Goal: Task Accomplishment & Management: Use online tool/utility

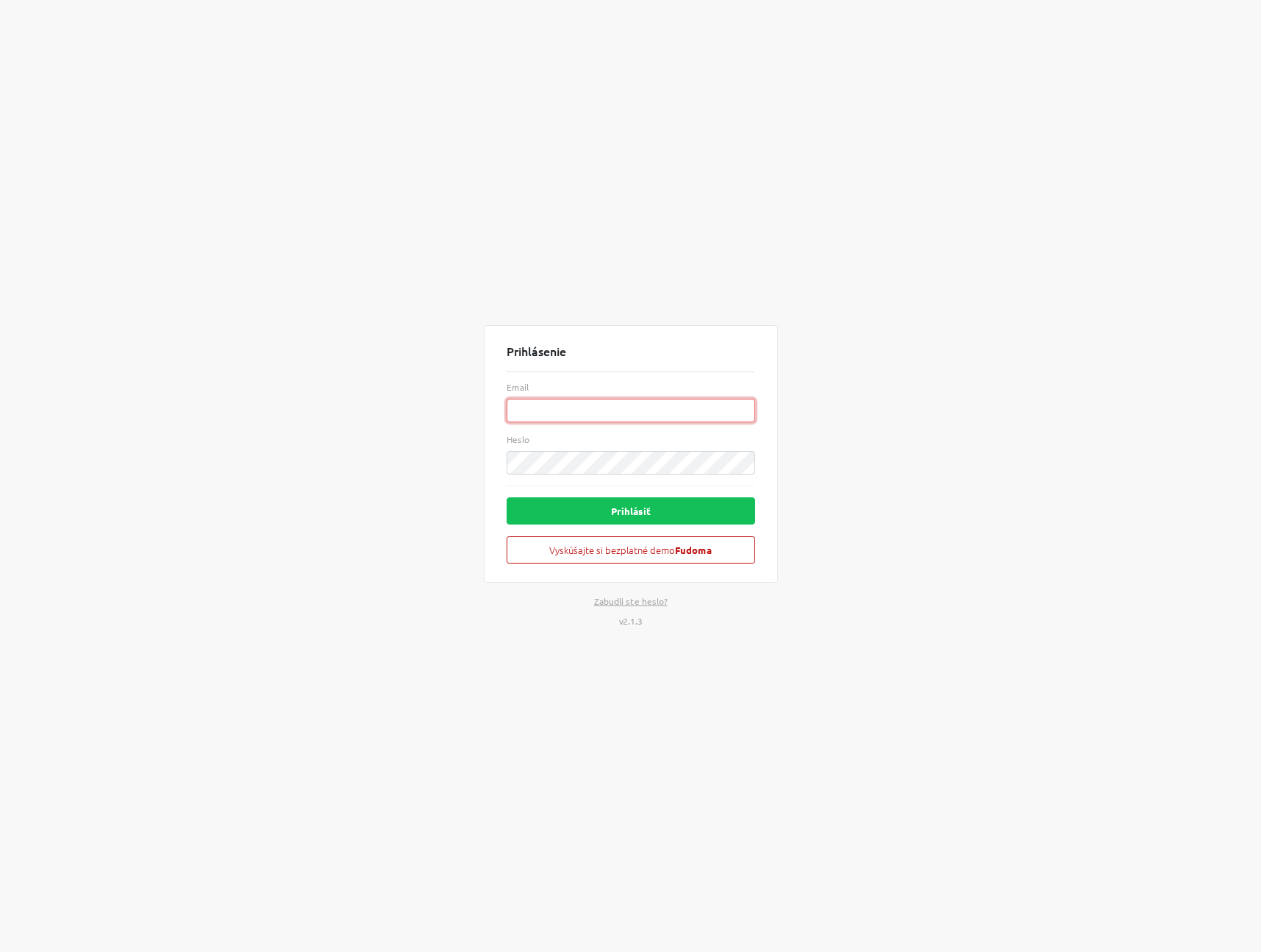
click at [546, 416] on input "Email" at bounding box center [630, 410] width 248 height 24
paste input "[EMAIL_ADDRESS][DOMAIN_NAME]"
type input "[EMAIL_ADDRESS][DOMAIN_NAME]"
click at [638, 513] on button "Prihlásiť" at bounding box center [630, 511] width 248 height 27
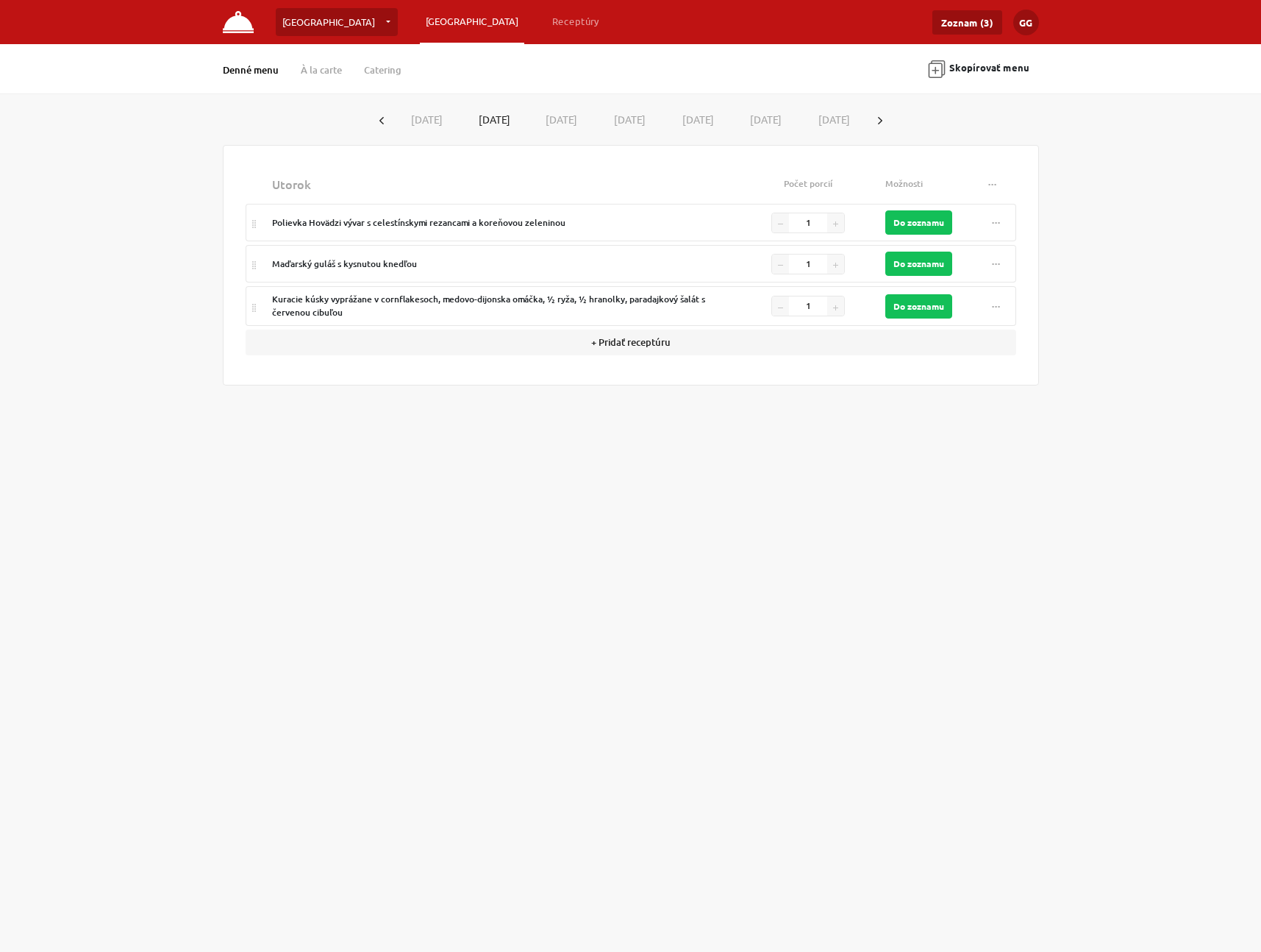
click at [315, 63] on div "Denné menu À la carte Catering" at bounding box center [323, 69] width 201 height 18
click at [327, 67] on link "À la carte" at bounding box center [321, 70] width 41 height 13
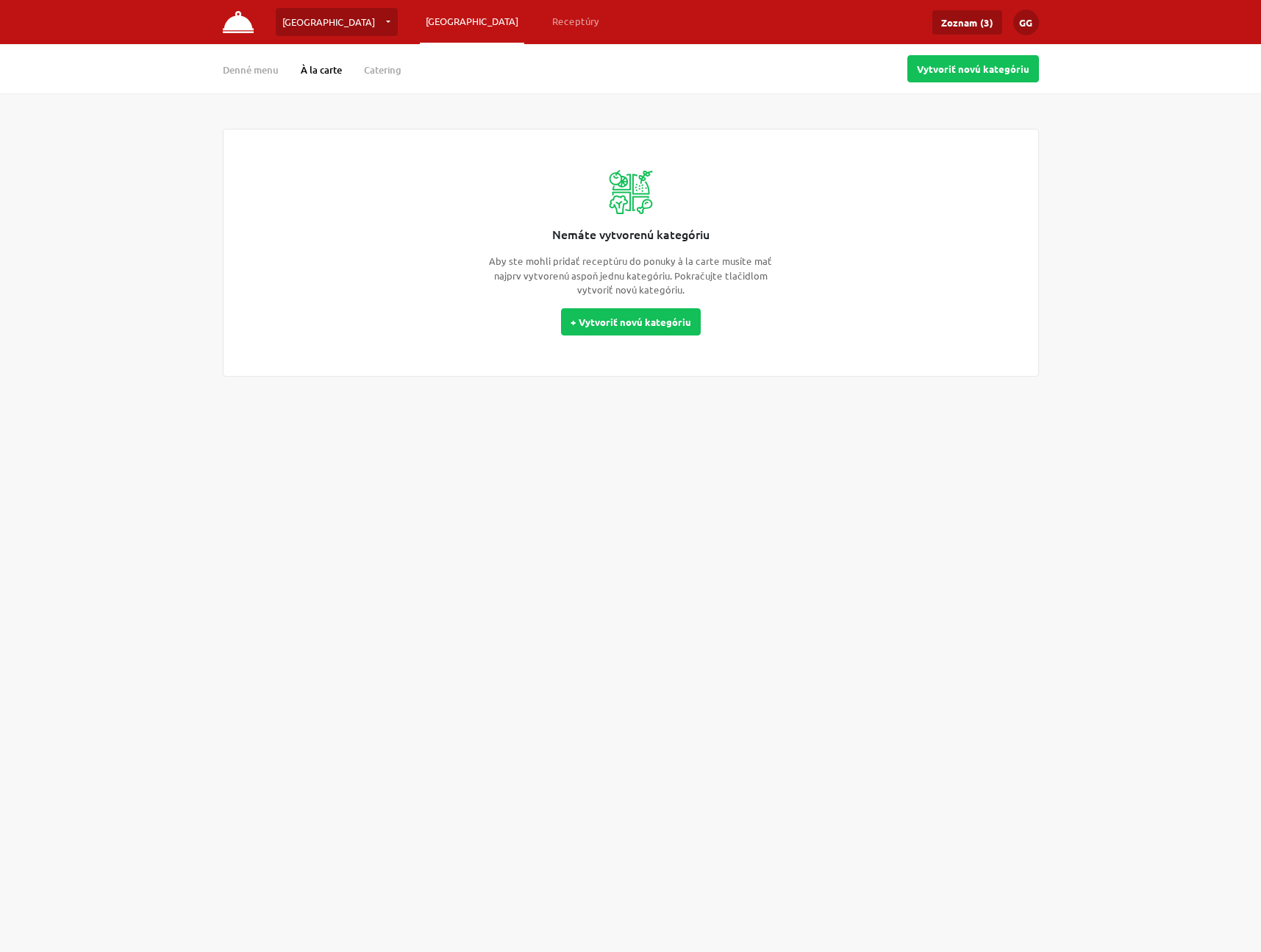
click at [378, 63] on div "Denné menu À la carte Catering" at bounding box center [323, 69] width 201 height 18
click at [377, 68] on link "Catering" at bounding box center [382, 70] width 38 height 13
click at [191, 76] on div "Denné menu À la carte Catering Vytvoriť novú akciu" at bounding box center [630, 69] width 1261 height 49
click at [235, 76] on div "Denné menu À la carte Catering" at bounding box center [323, 69] width 201 height 18
click at [252, 70] on link "Denné menu" at bounding box center [250, 70] width 55 height 13
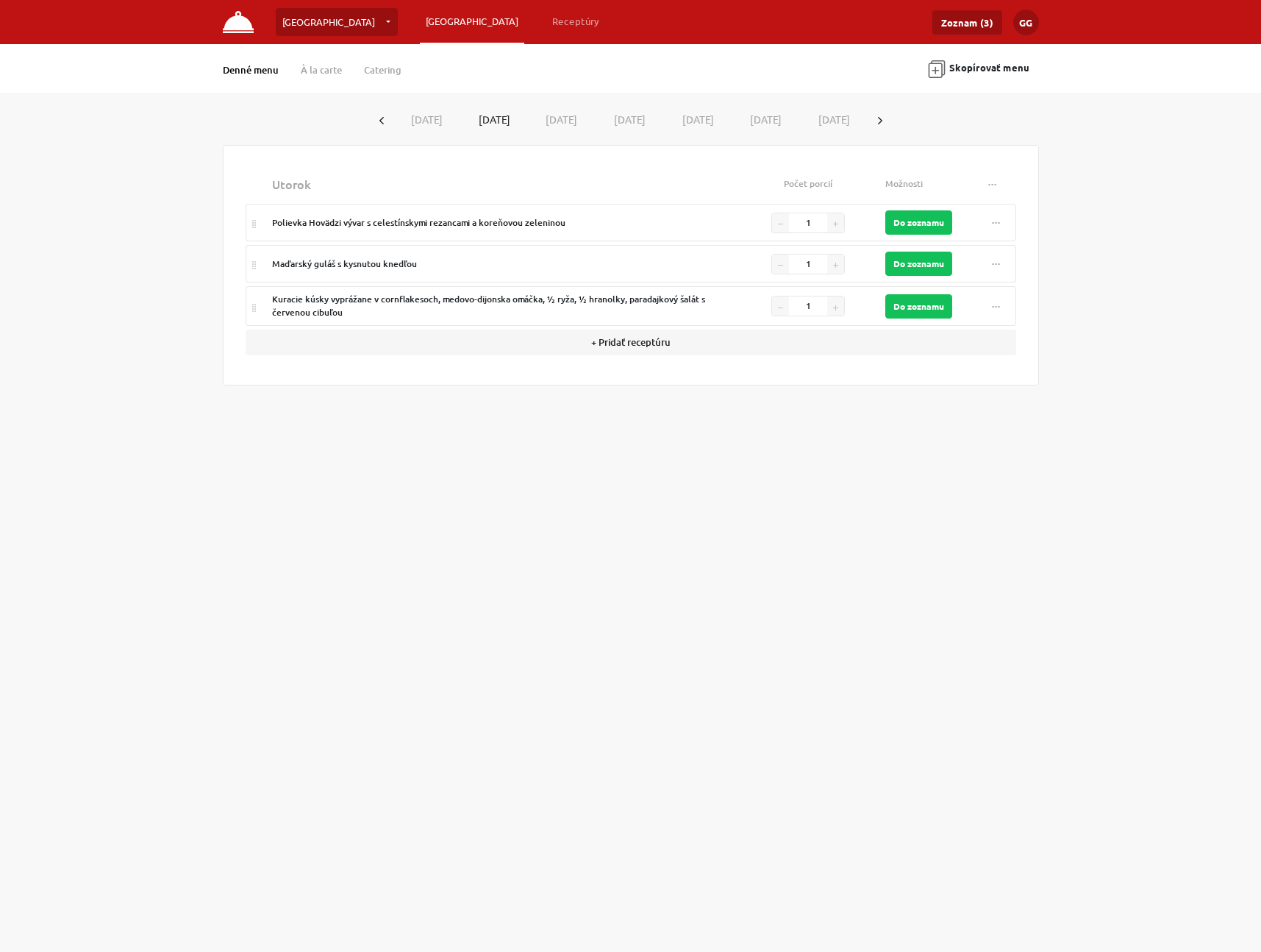
click at [298, 18] on link "[GEOGRAPHIC_DATA]" at bounding box center [336, 22] width 122 height 28
click at [65, 461] on div "Brno [GEOGRAPHIC_DATA] … Vytvoriť novú prevádzku Plánovanie Receptúry Zoznam (3…" at bounding box center [630, 476] width 1261 height 952
click at [979, 25] on link "Zoznam (3)" at bounding box center [967, 23] width 70 height 25
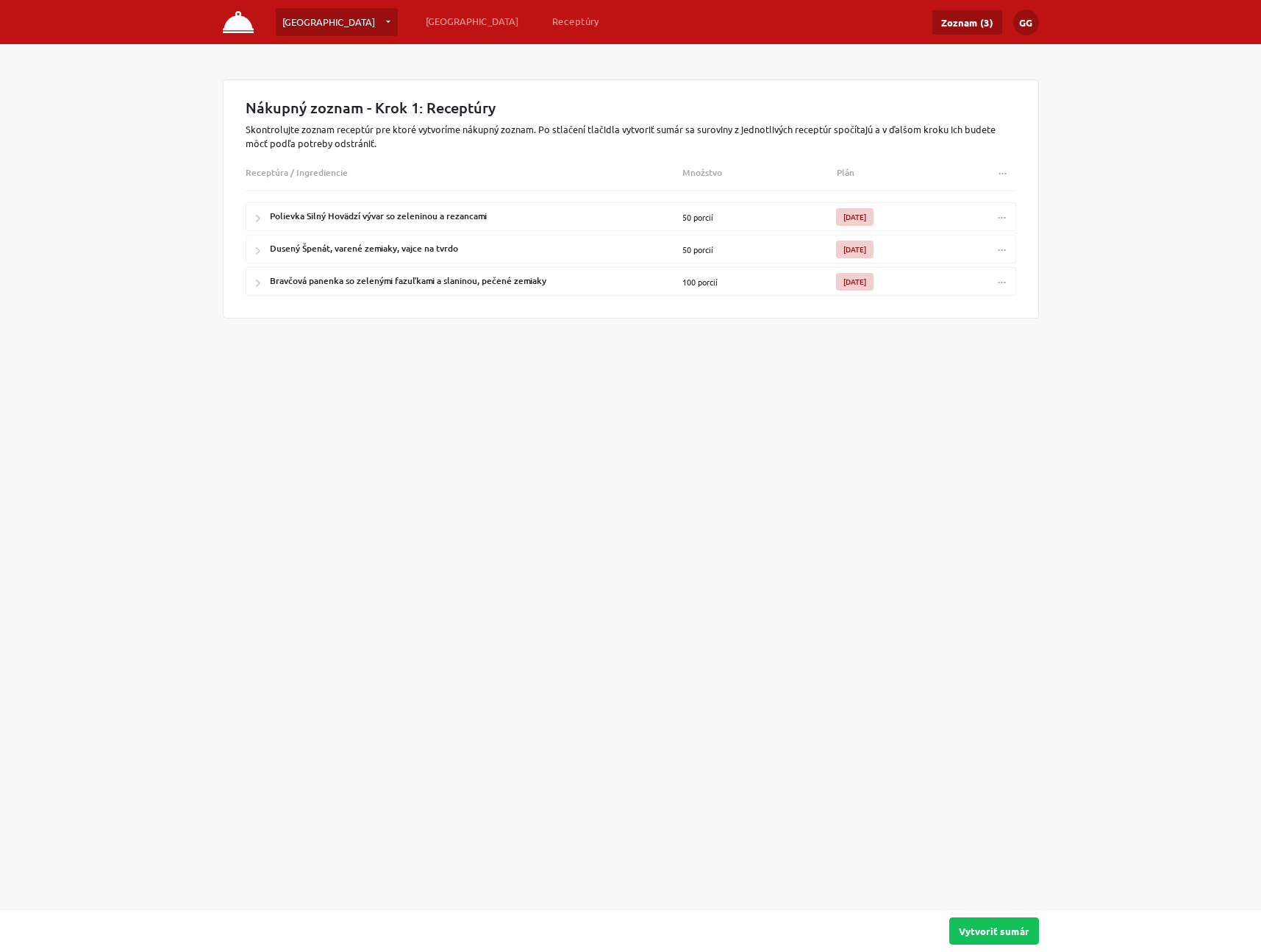
click at [805, 428] on div "Brno [GEOGRAPHIC_DATA] … Vytvoriť novú prevádzku Plánovanie Receptúry Zoznam (3…" at bounding box center [630, 476] width 1261 height 952
click at [1038, 17] on div "Brno [GEOGRAPHIC_DATA] … Vytvoriť novú prevádzku Plánovanie Receptúry Zoznam (3…" at bounding box center [631, 22] width 838 height 28
click at [1035, 18] on button "GG" at bounding box center [1026, 22] width 26 height 26
click at [1095, 169] on div "Nákupný zoznam - Krok 1: Receptúry Skontrolujte zoznam receptúr pre ktoré vytvo…" at bounding box center [630, 216] width 1261 height 274
click at [994, 929] on button "Vytvoriť sumár" at bounding box center [994, 930] width 90 height 27
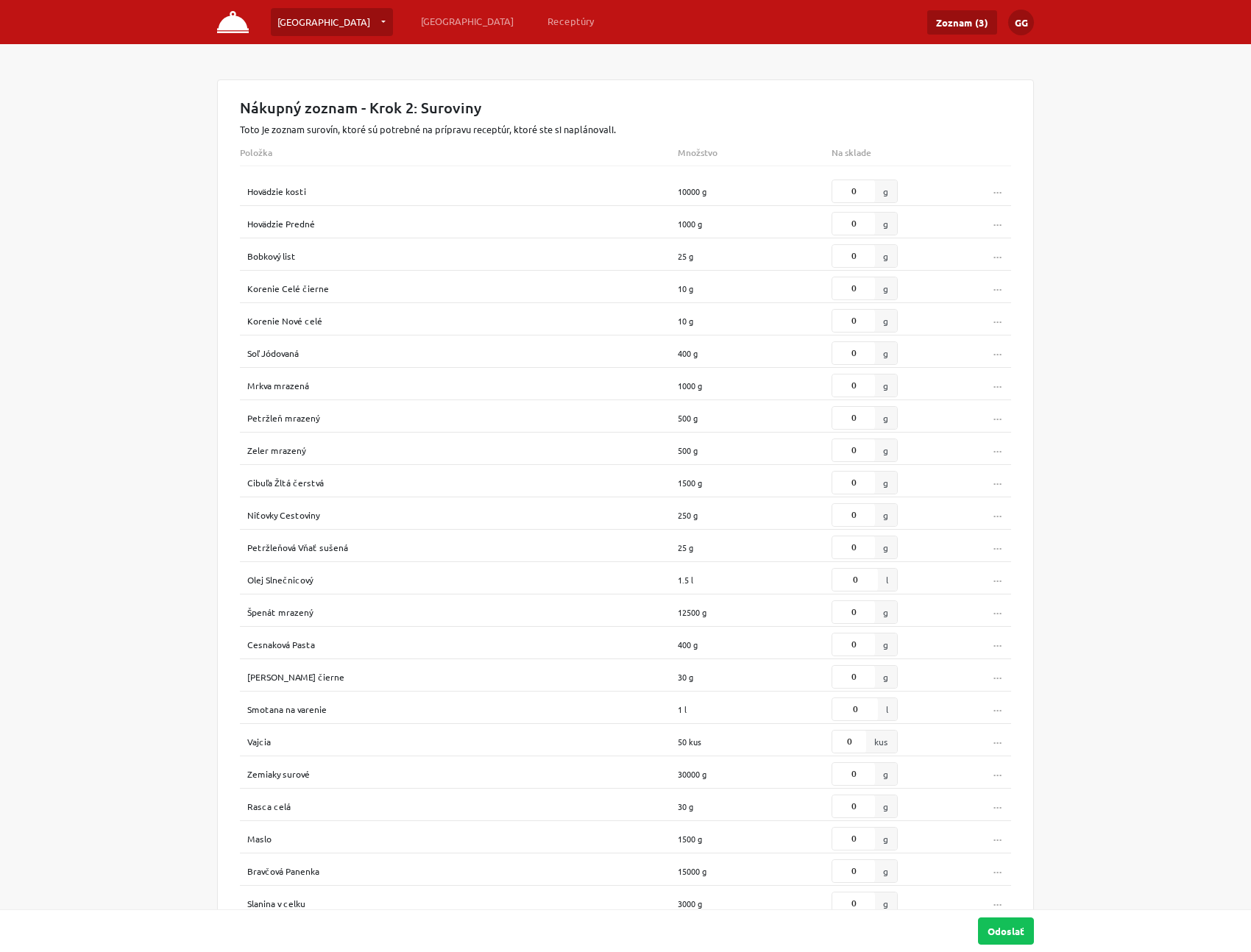
click at [231, 12] on img at bounding box center [233, 22] width 32 height 22
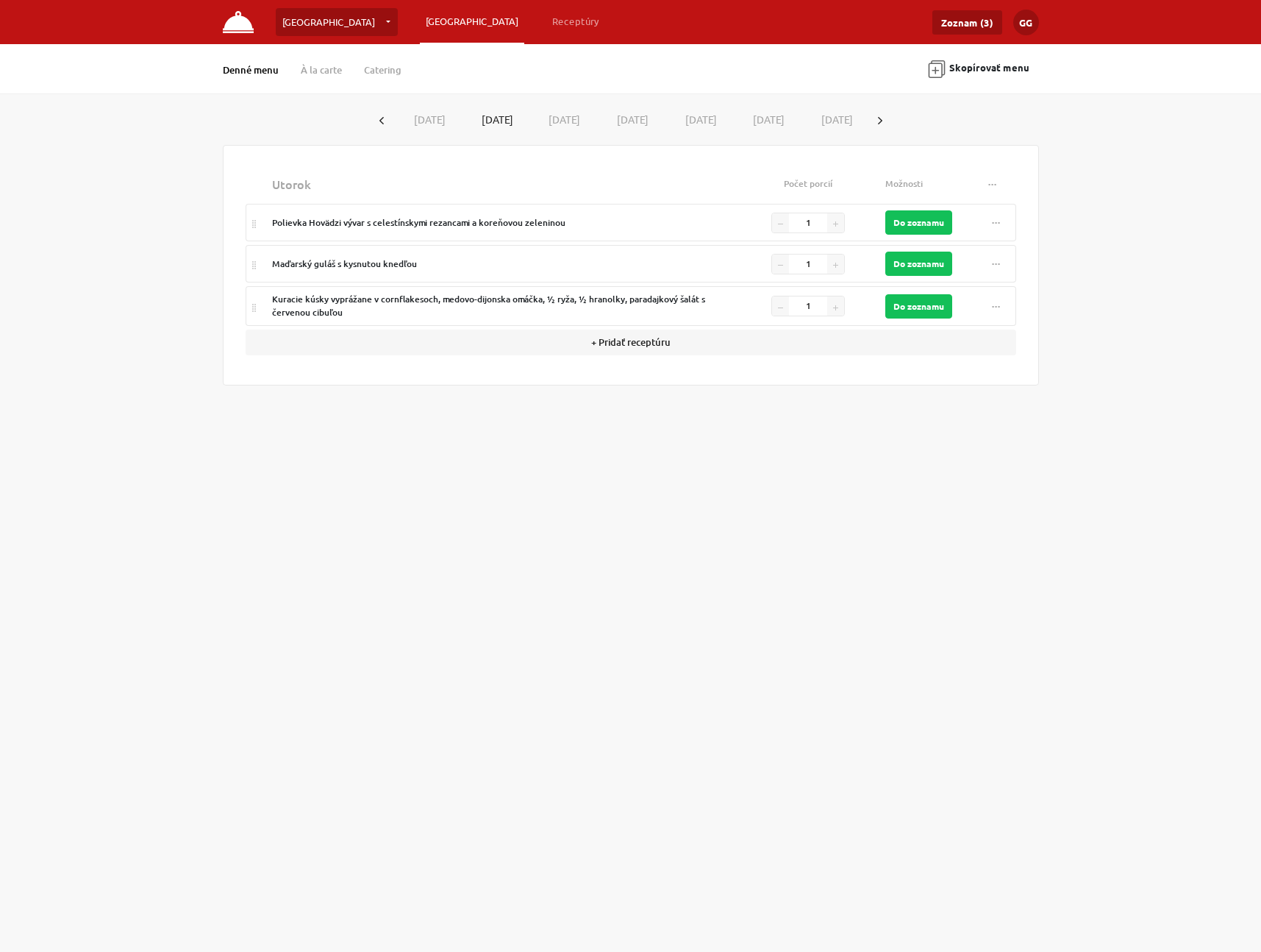
click at [447, 506] on div "Brno [GEOGRAPHIC_DATA] … Vytvoriť novú prevádzku Plánovanie Receptúry Zoznam (3…" at bounding box center [630, 476] width 1261 height 952
